Goal: Transaction & Acquisition: Purchase product/service

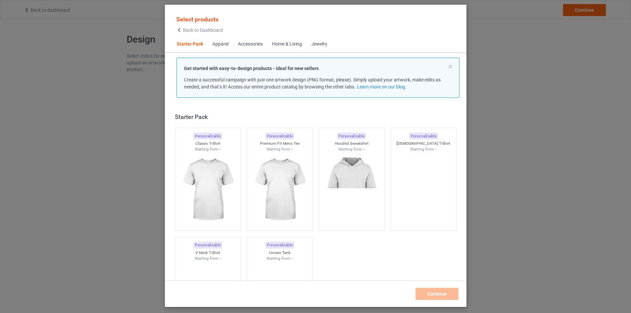
scroll to position [9, 0]
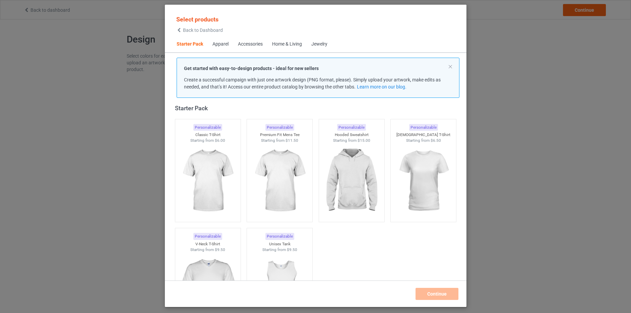
click at [290, 45] on div "Home & Living" at bounding box center [287, 44] width 30 height 7
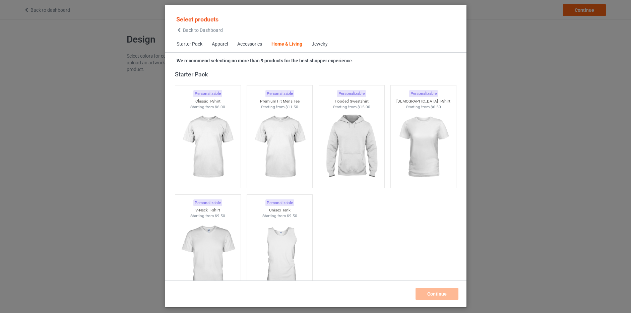
scroll to position [3025, 0]
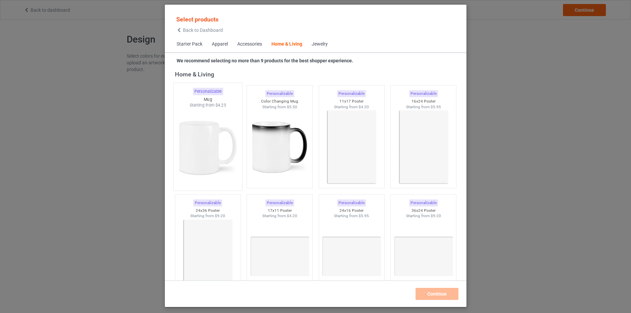
click at [203, 142] on img at bounding box center [207, 147] width 63 height 79
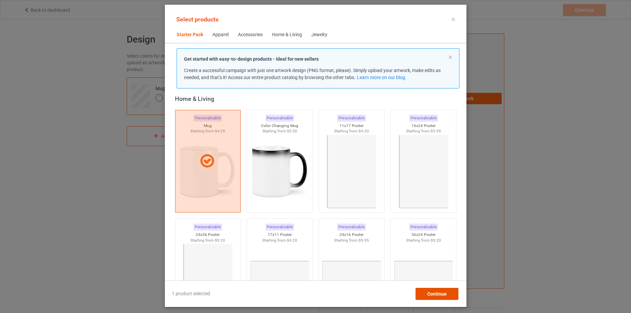
click at [436, 294] on span "Continue" at bounding box center [436, 293] width 19 height 5
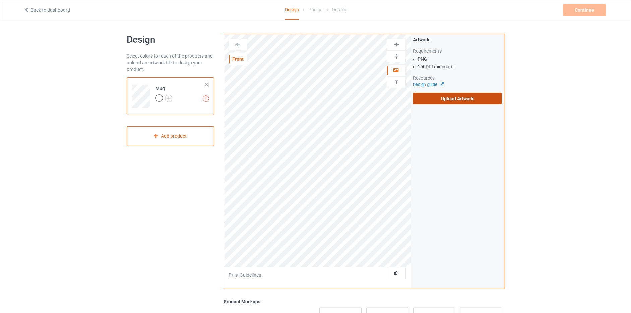
click at [463, 98] on label "Upload Artwork" at bounding box center [457, 98] width 89 height 11
click at [0, 0] on input "Upload Artwork" at bounding box center [0, 0] width 0 height 0
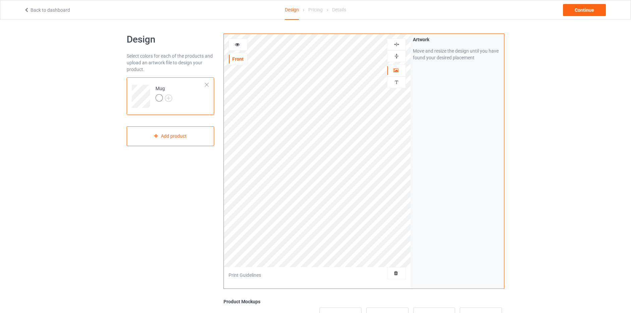
click at [396, 55] on img at bounding box center [397, 56] width 6 height 6
click at [237, 43] on icon at bounding box center [238, 43] width 6 height 5
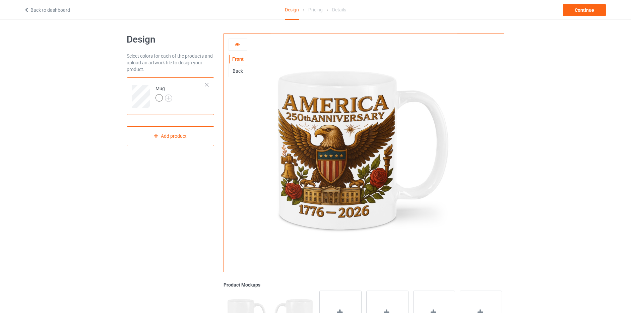
click at [237, 69] on div "Back" at bounding box center [238, 71] width 18 height 7
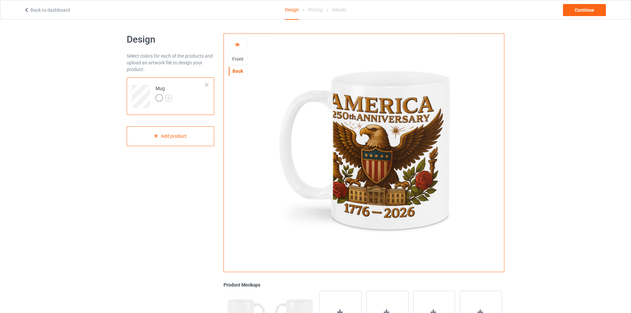
drag, startPoint x: 237, startPoint y: 57, endPoint x: 239, endPoint y: 53, distance: 4.7
click at [237, 57] on div "Front" at bounding box center [238, 59] width 18 height 7
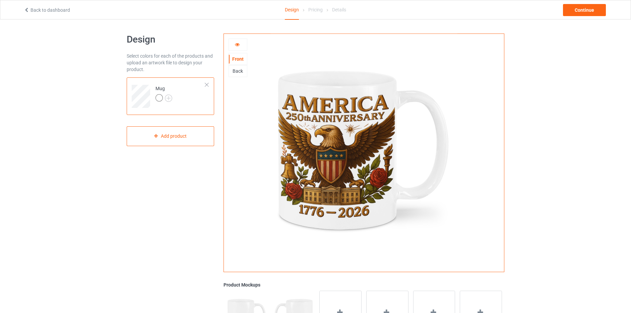
click at [238, 44] on icon at bounding box center [238, 43] width 6 height 5
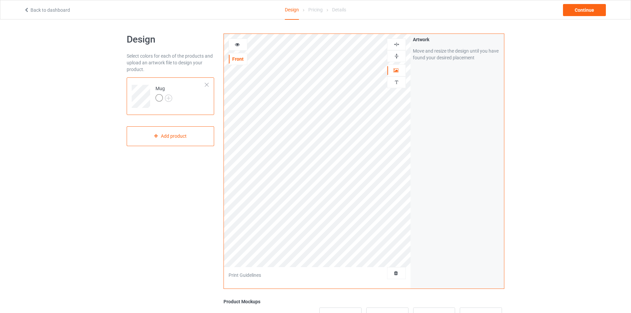
click at [395, 57] on img at bounding box center [397, 56] width 6 height 6
click at [237, 44] on icon at bounding box center [238, 43] width 6 height 5
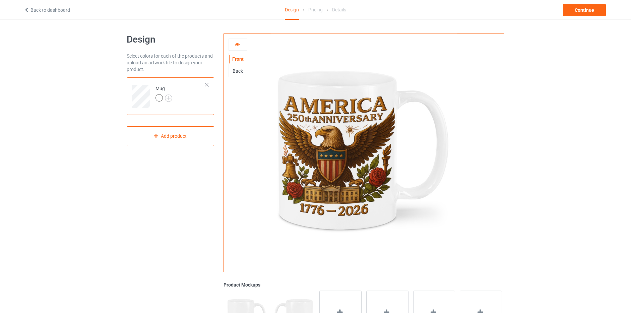
click at [236, 45] on icon at bounding box center [238, 43] width 6 height 5
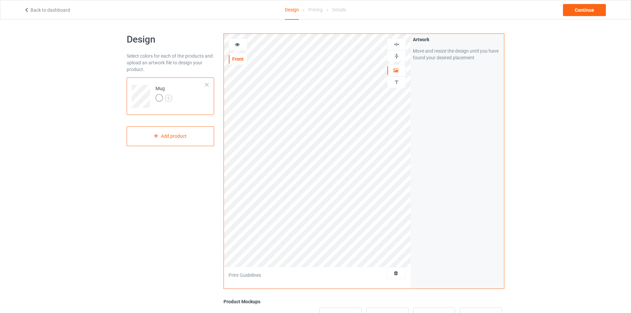
click at [395, 56] on img at bounding box center [397, 56] width 6 height 6
click at [237, 44] on icon at bounding box center [238, 43] width 6 height 5
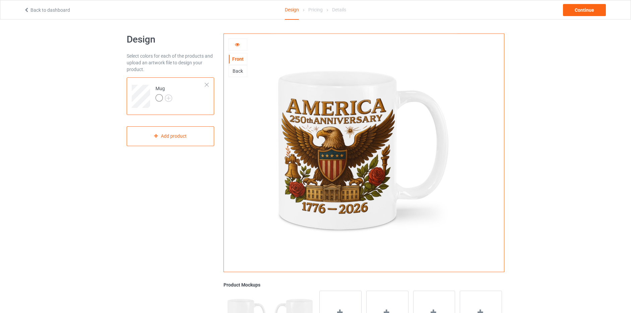
click at [236, 45] on icon at bounding box center [238, 43] width 6 height 5
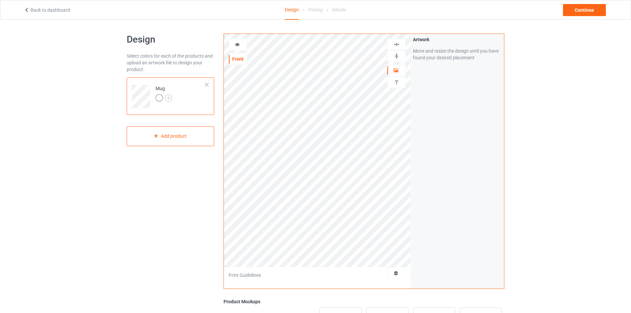
click at [239, 42] on icon at bounding box center [238, 43] width 6 height 5
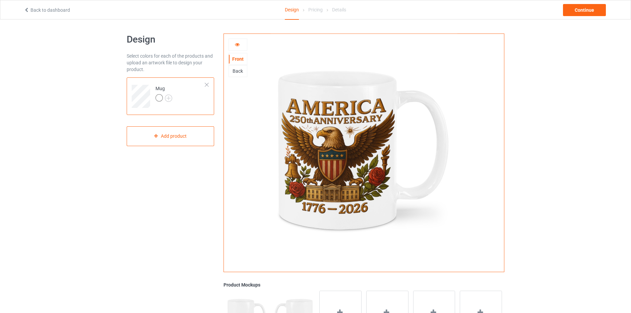
click at [237, 71] on div "Back" at bounding box center [238, 71] width 18 height 7
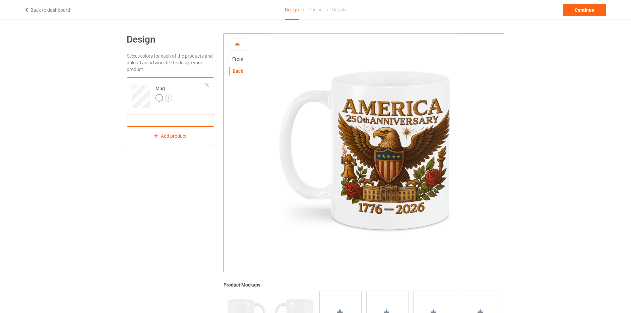
click at [234, 45] on div at bounding box center [238, 44] width 18 height 7
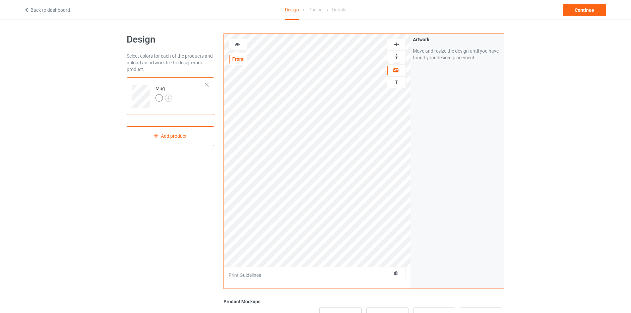
click at [397, 56] on img at bounding box center [397, 56] width 6 height 6
click at [237, 46] on icon at bounding box center [238, 43] width 6 height 5
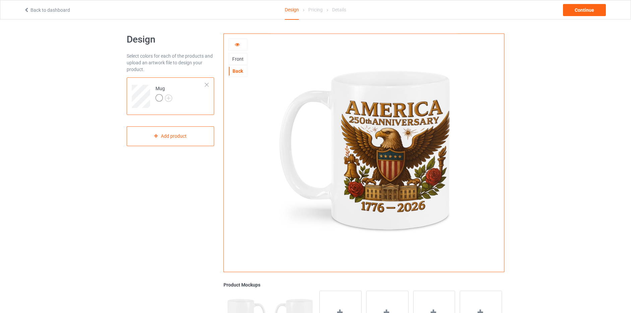
click at [237, 44] on icon at bounding box center [238, 43] width 6 height 5
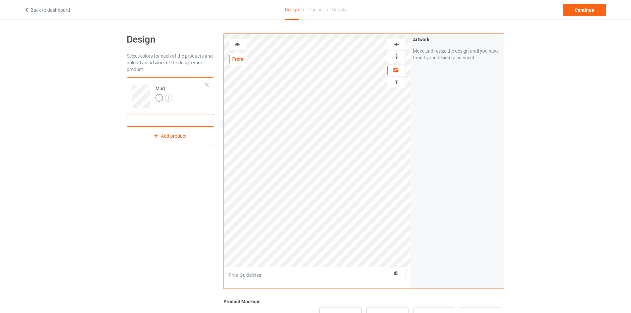
click at [398, 57] on img at bounding box center [397, 56] width 6 height 6
click at [238, 45] on icon at bounding box center [238, 43] width 6 height 5
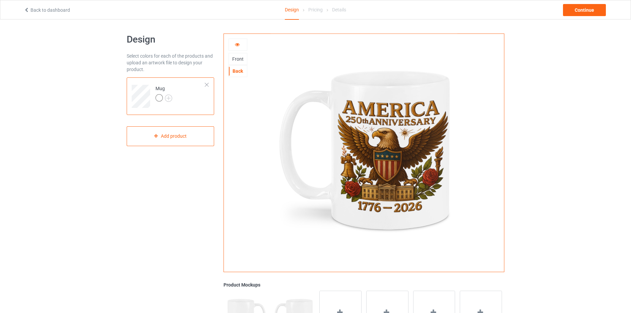
click at [236, 44] on icon at bounding box center [238, 43] width 6 height 5
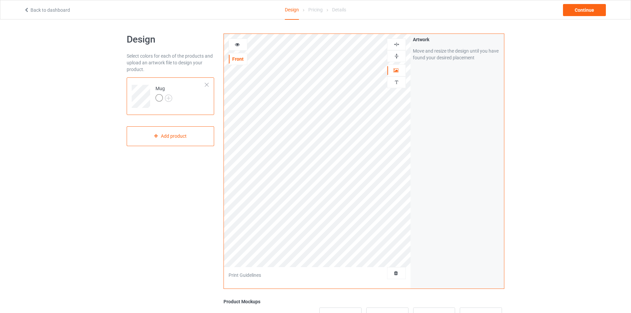
click at [395, 55] on img at bounding box center [397, 56] width 6 height 6
click at [235, 44] on icon at bounding box center [238, 43] width 6 height 5
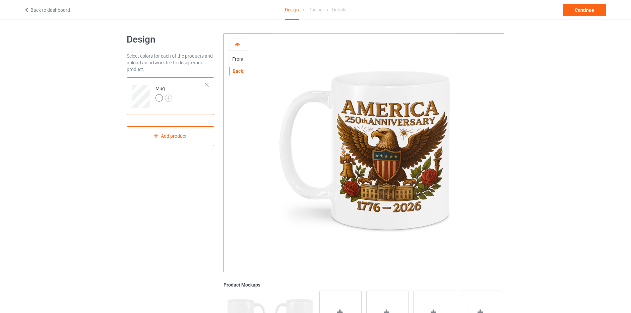
click at [237, 58] on div "Front" at bounding box center [238, 59] width 18 height 7
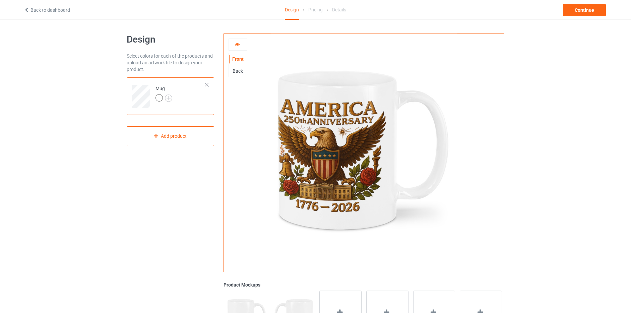
click at [238, 43] on icon at bounding box center [238, 43] width 6 height 5
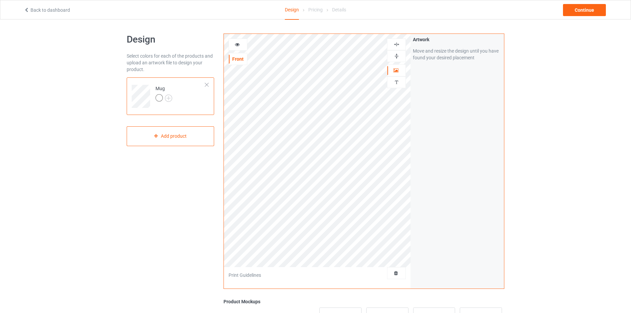
click at [239, 46] on icon at bounding box center [238, 43] width 6 height 5
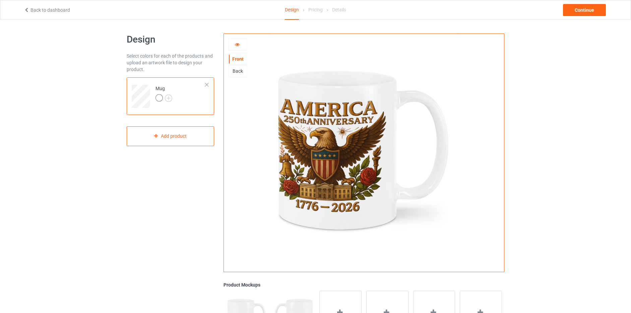
click at [238, 71] on div "Back" at bounding box center [238, 71] width 18 height 7
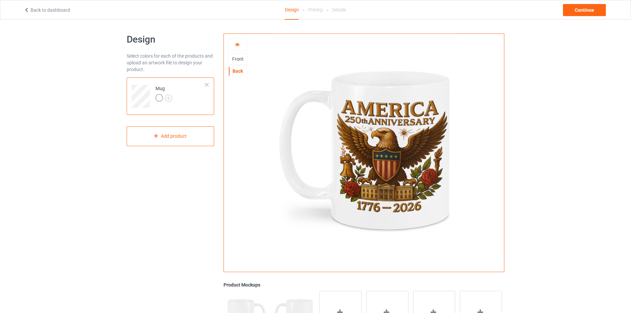
click at [237, 44] on icon at bounding box center [238, 43] width 6 height 5
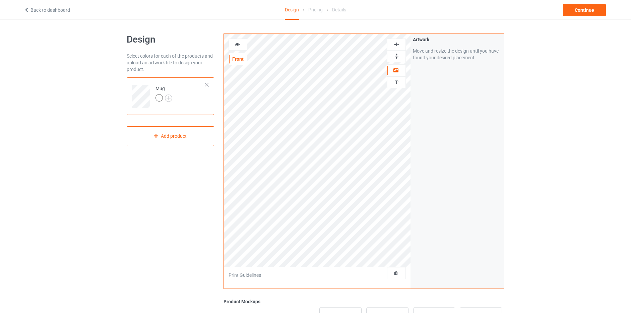
click at [238, 44] on icon at bounding box center [238, 43] width 6 height 5
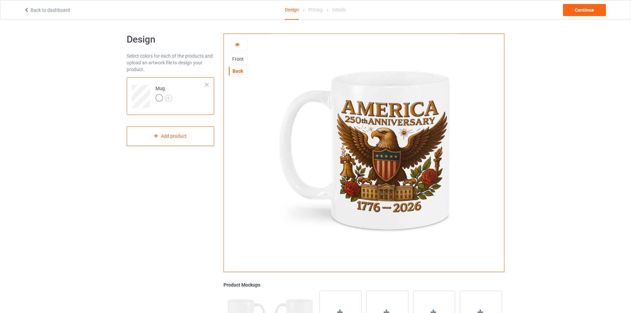
click at [240, 57] on div "Front" at bounding box center [238, 59] width 18 height 7
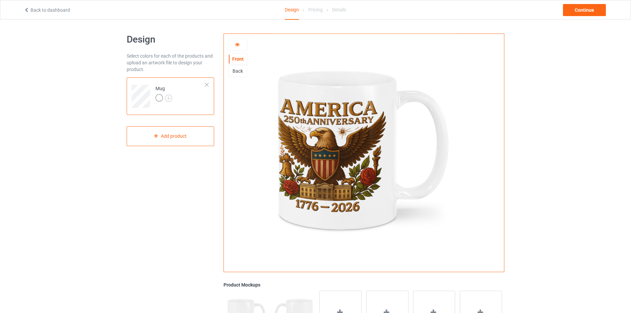
click at [238, 43] on icon at bounding box center [238, 43] width 6 height 5
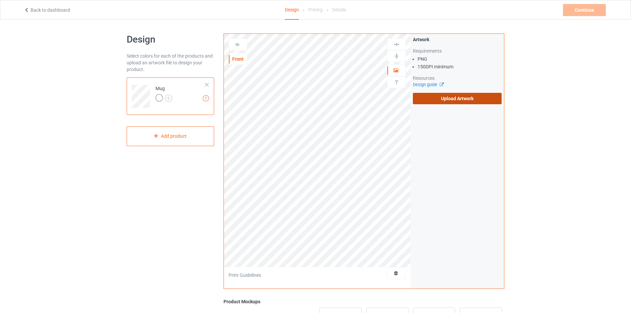
click at [465, 99] on label "Upload Artwork" at bounding box center [457, 98] width 89 height 11
click at [0, 0] on input "Upload Artwork" at bounding box center [0, 0] width 0 height 0
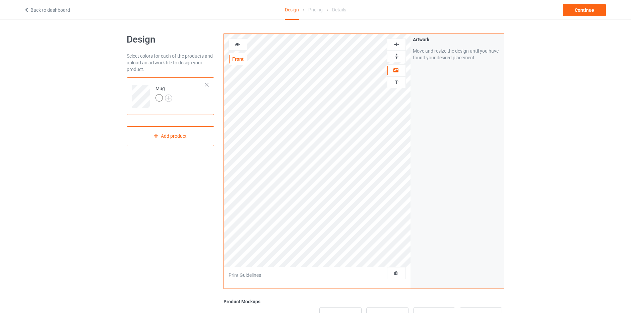
click at [396, 55] on img at bounding box center [397, 56] width 6 height 6
click at [237, 44] on icon at bounding box center [238, 43] width 6 height 5
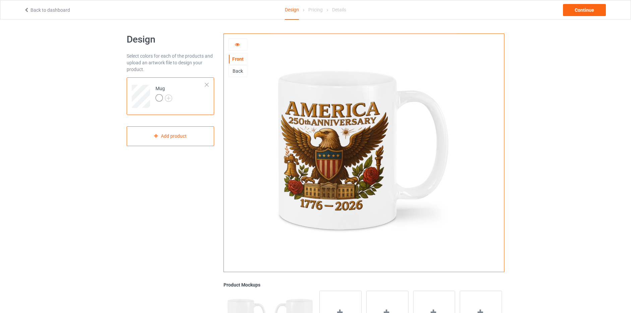
click at [240, 69] on div "Back" at bounding box center [238, 71] width 18 height 7
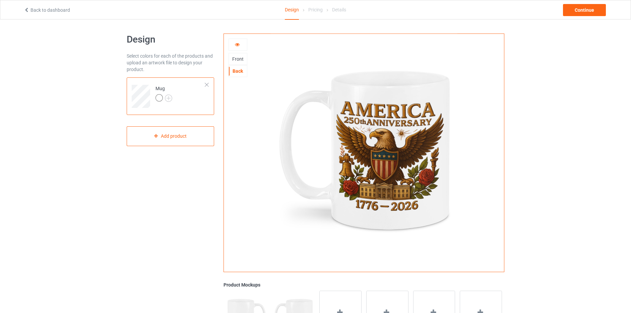
click at [237, 61] on div "Front" at bounding box center [238, 59] width 18 height 7
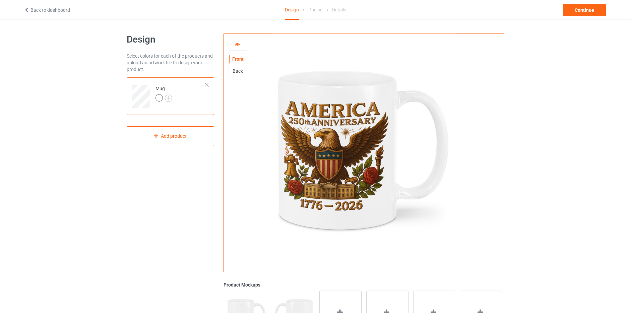
click at [236, 42] on icon at bounding box center [238, 43] width 6 height 5
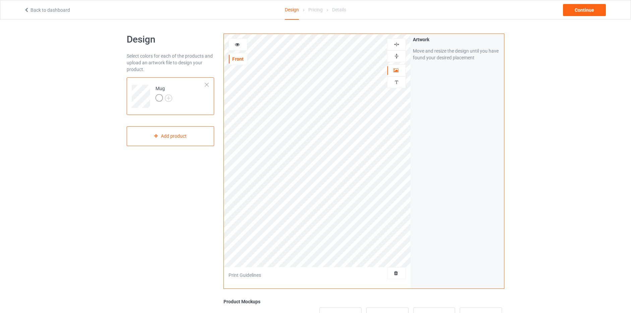
click at [237, 44] on icon at bounding box center [238, 43] width 6 height 5
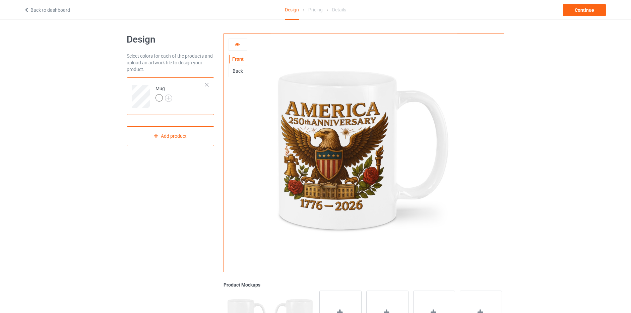
click at [236, 44] on icon at bounding box center [238, 43] width 6 height 5
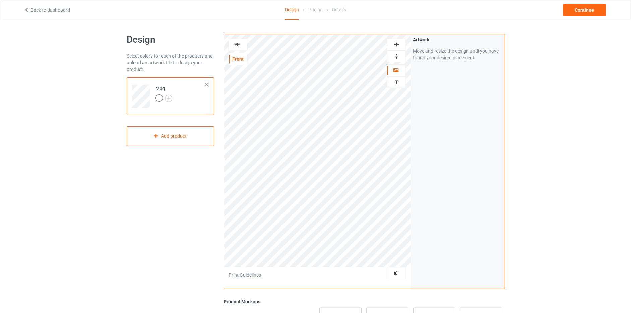
click at [396, 55] on img at bounding box center [397, 56] width 6 height 6
click at [236, 44] on icon at bounding box center [238, 43] width 6 height 5
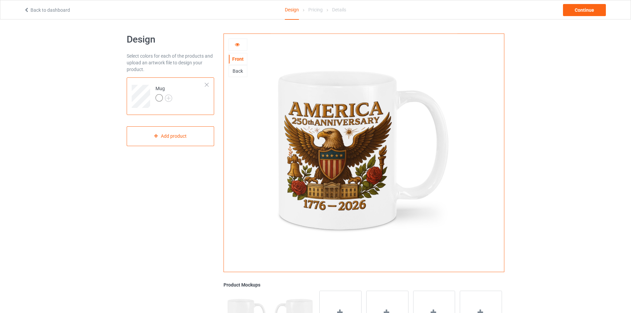
click at [237, 70] on div "Back" at bounding box center [238, 71] width 18 height 7
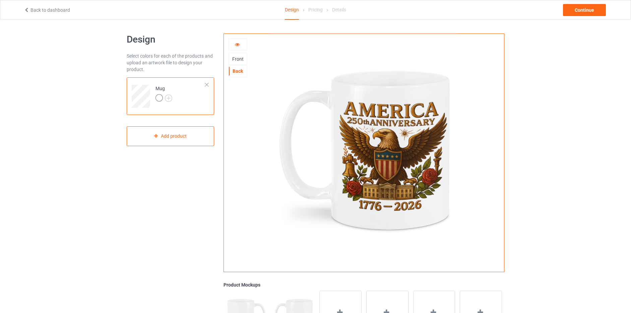
click at [237, 60] on div "Front" at bounding box center [238, 59] width 18 height 7
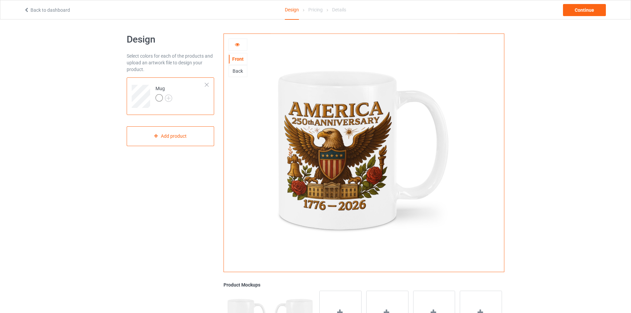
click at [238, 44] on icon at bounding box center [238, 43] width 6 height 5
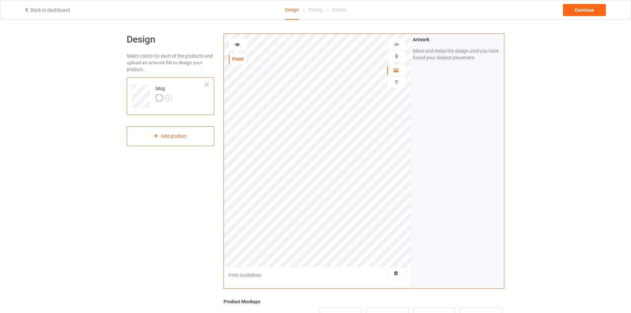
click at [397, 55] on img at bounding box center [397, 56] width 6 height 6
click at [239, 45] on icon at bounding box center [238, 43] width 6 height 5
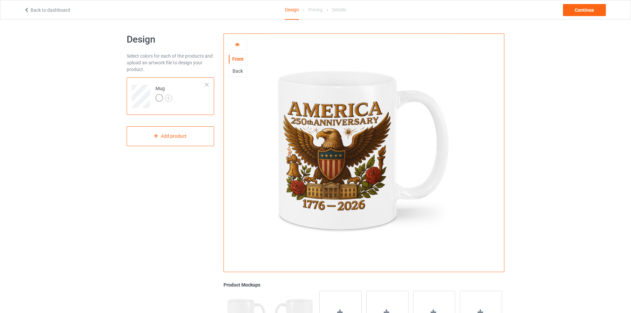
click at [238, 72] on div "Back" at bounding box center [238, 71] width 18 height 7
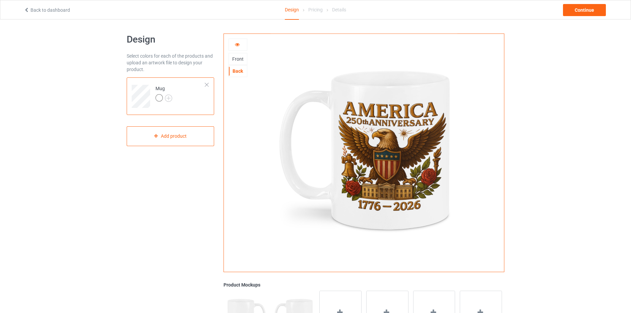
click at [237, 58] on div "Front" at bounding box center [238, 59] width 18 height 7
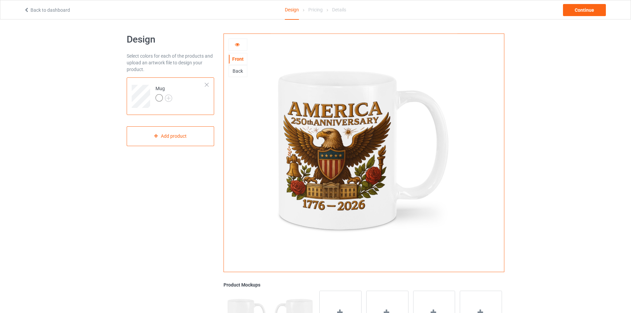
click at [238, 72] on div "Back" at bounding box center [238, 71] width 18 height 7
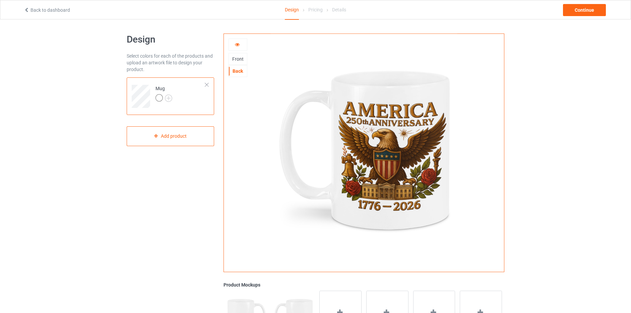
click at [238, 58] on div "Front" at bounding box center [238, 59] width 18 height 7
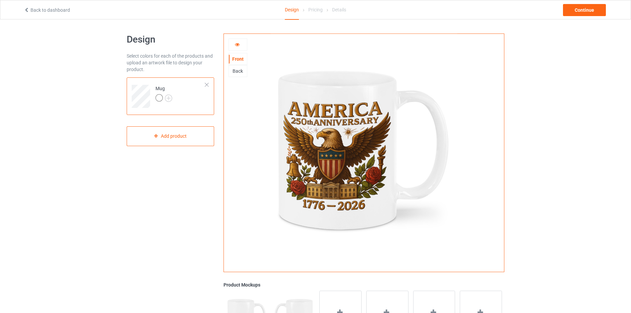
click at [237, 71] on div "Back" at bounding box center [238, 71] width 18 height 7
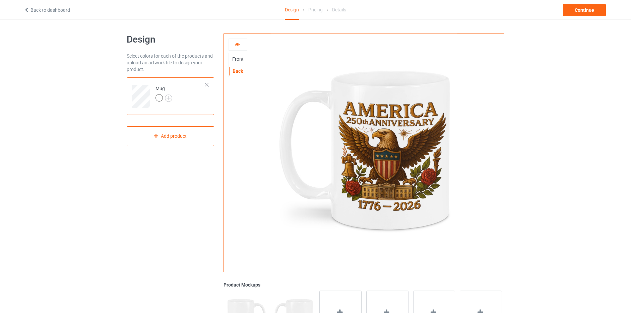
click at [237, 60] on div "Front" at bounding box center [238, 59] width 18 height 7
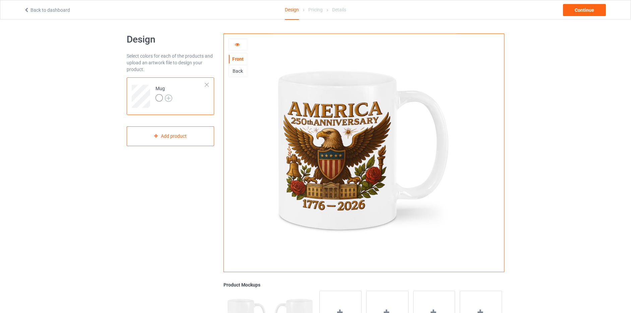
click at [170, 98] on img at bounding box center [168, 98] width 7 height 7
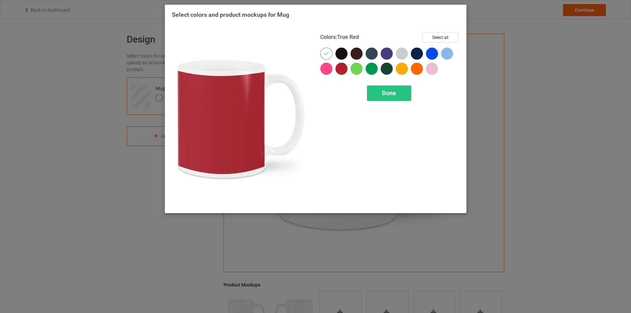
click at [342, 68] on div at bounding box center [342, 69] width 12 height 12
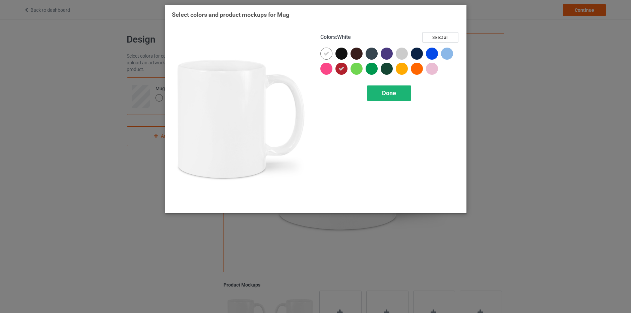
click at [389, 90] on span "Done" at bounding box center [389, 93] width 14 height 7
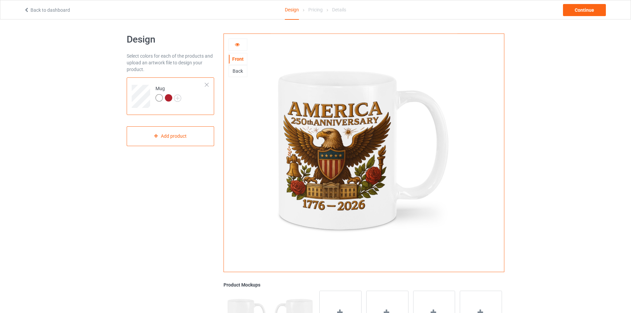
click at [170, 95] on div at bounding box center [168, 97] width 7 height 7
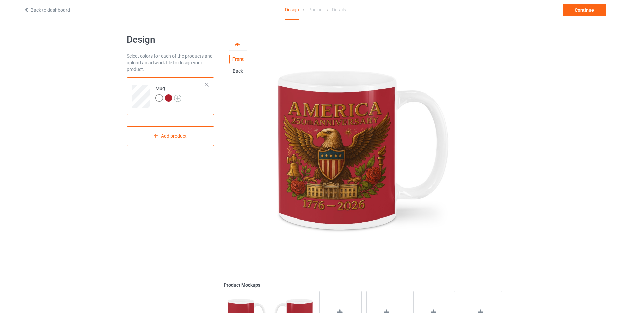
click at [179, 97] on img at bounding box center [177, 98] width 7 height 7
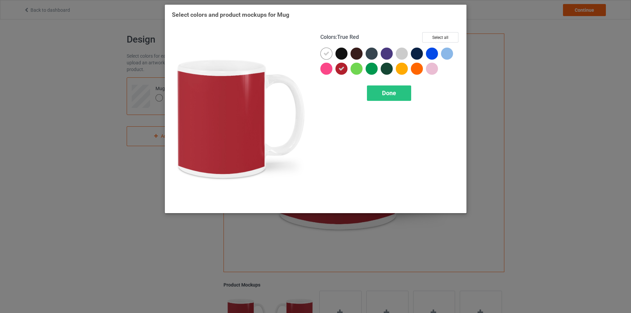
click at [343, 70] on icon at bounding box center [342, 69] width 6 height 6
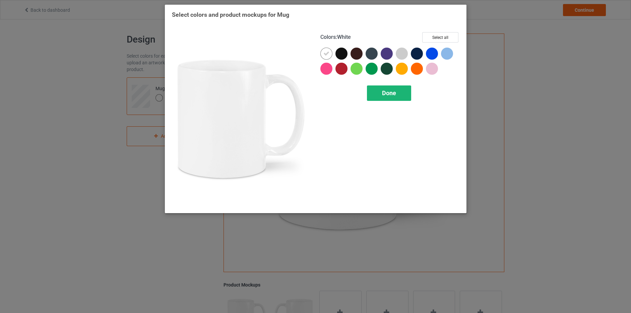
click at [381, 89] on div "Done" at bounding box center [389, 93] width 44 height 15
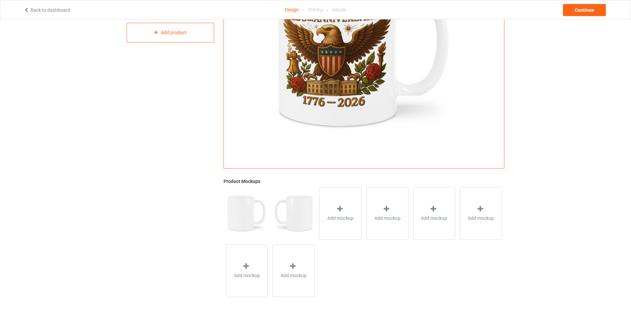
scroll to position [104, 0]
click at [340, 207] on icon at bounding box center [340, 208] width 8 height 7
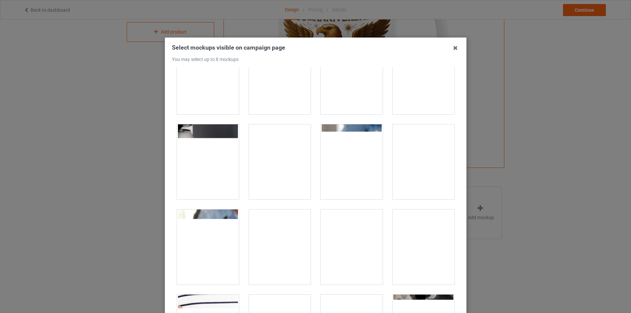
scroll to position [1158, 0]
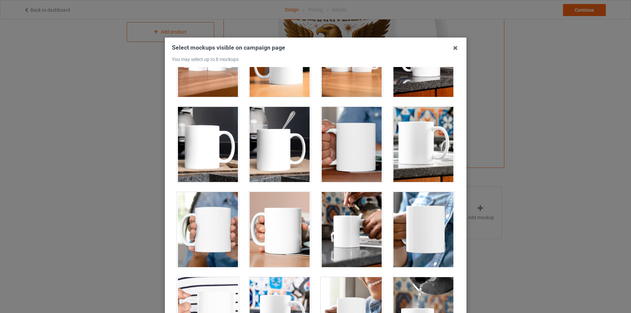
click at [414, 136] on div at bounding box center [424, 144] width 62 height 75
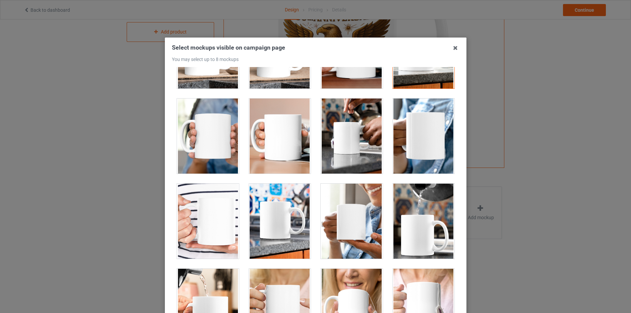
scroll to position [1302, 0]
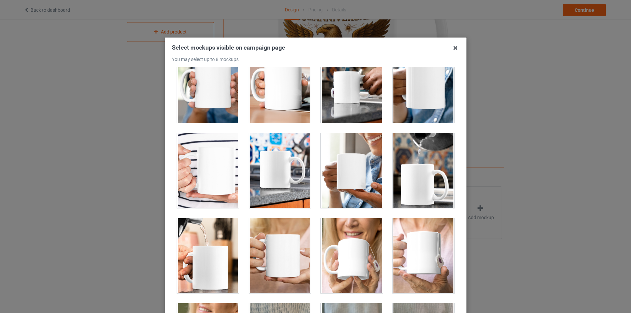
click at [285, 163] on div at bounding box center [280, 170] width 62 height 75
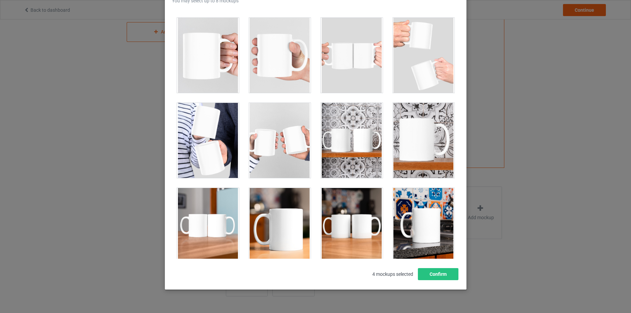
scroll to position [938, 0]
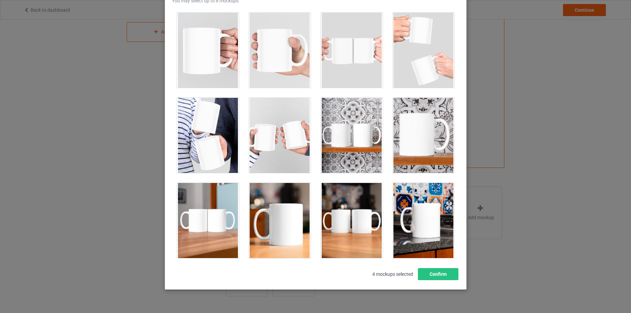
click at [414, 134] on div at bounding box center [424, 135] width 62 height 75
click at [439, 276] on button "Confirm" at bounding box center [438, 274] width 41 height 12
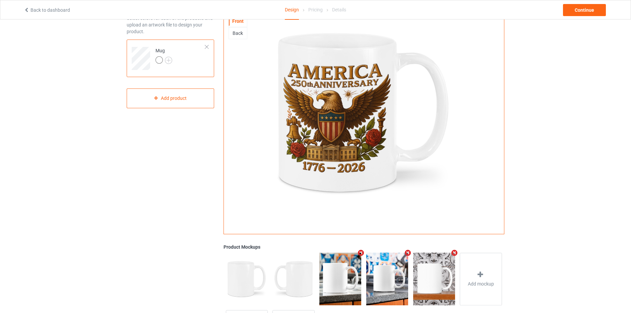
scroll to position [37, 0]
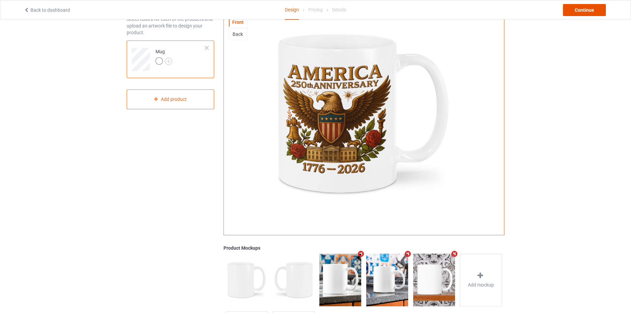
click at [588, 10] on div "Continue" at bounding box center [584, 10] width 43 height 12
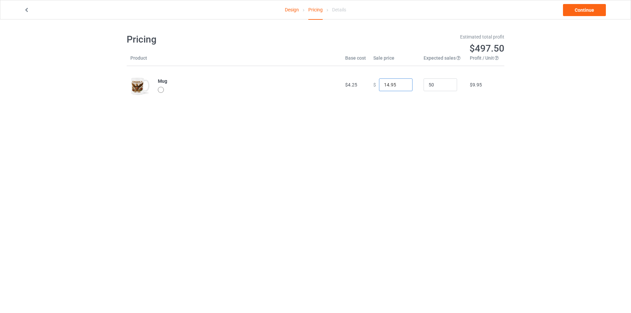
drag, startPoint x: 395, startPoint y: 85, endPoint x: 371, endPoint y: 81, distance: 24.0
click at [374, 81] on div "$ 14.95" at bounding box center [395, 84] width 43 height 13
type input "22.99"
click at [580, 12] on link "Continue" at bounding box center [584, 10] width 43 height 12
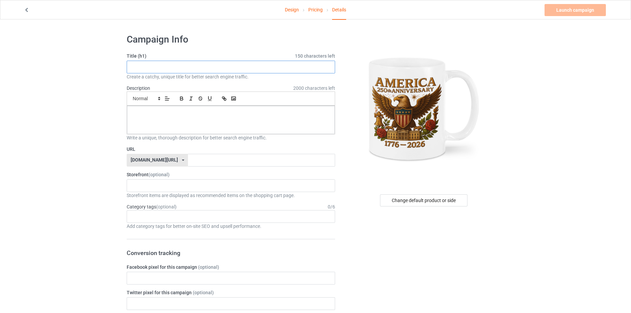
click at [149, 66] on input "text" at bounding box center [231, 67] width 209 height 13
drag, startPoint x: 202, startPoint y: 67, endPoint x: 122, endPoint y: 67, distance: 79.8
type input "America 250th Anniversary"
click at [140, 110] on p at bounding box center [230, 113] width 197 height 6
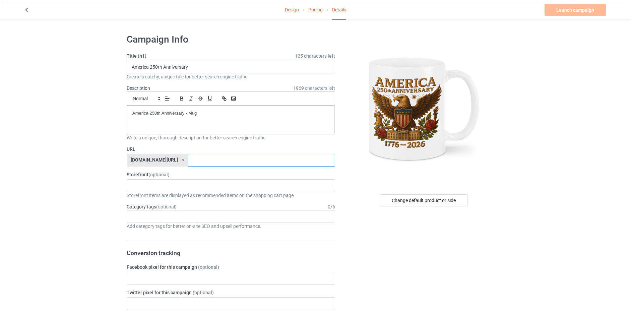
click at [188, 159] on input "text" at bounding box center [261, 160] width 147 height 13
type input "juybiujyetgsaoa"
click at [582, 10] on link "Launch campaign" at bounding box center [575, 10] width 61 height 12
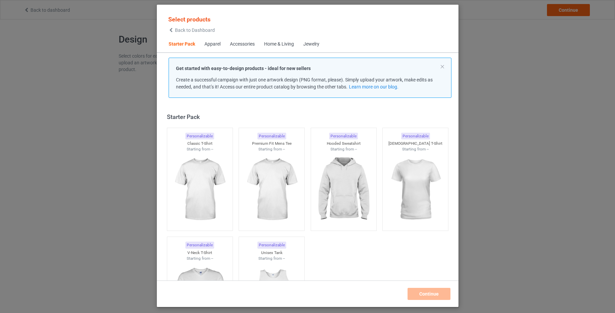
scroll to position [9, 0]
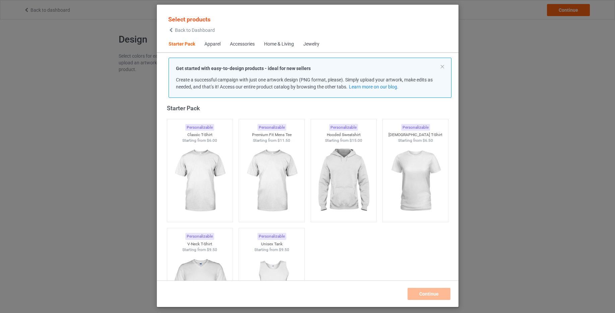
click at [183, 28] on span "Back to Dashboard" at bounding box center [195, 29] width 40 height 5
